Goal: Task Accomplishment & Management: Manage account settings

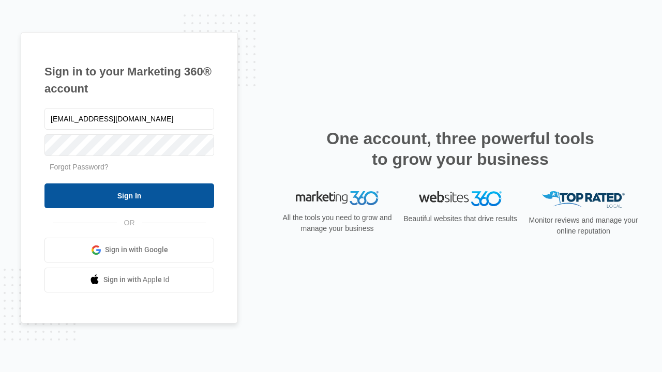
click at [129, 196] on input "Sign In" at bounding box center [129, 196] width 170 height 25
